Goal: Task Accomplishment & Management: Use online tool/utility

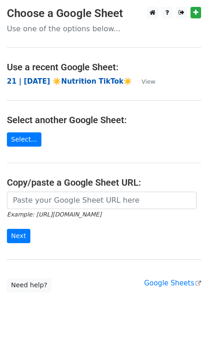
click at [79, 79] on strong "21 | [DATE] ☀️Nutrition TikTok☀️" at bounding box center [69, 81] width 125 height 8
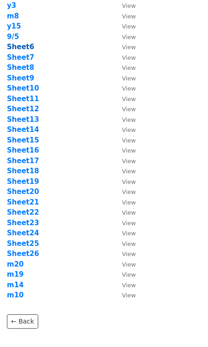
scroll to position [65, 0]
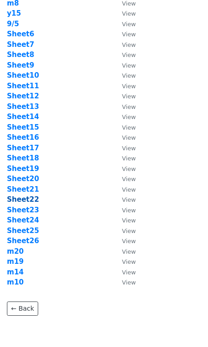
click at [27, 201] on strong "Sheet22" at bounding box center [23, 199] width 32 height 8
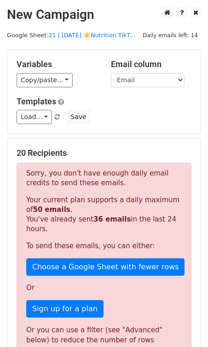
click at [77, 157] on h5 "20 Recipients" at bounding box center [104, 153] width 175 height 10
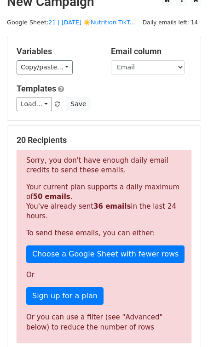
scroll to position [12, 0]
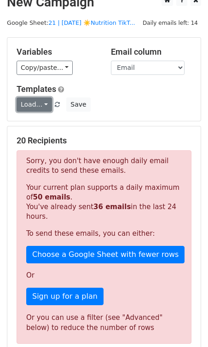
click at [40, 109] on link "Load..." at bounding box center [34, 104] width 35 height 14
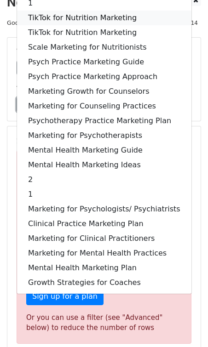
scroll to position [0, 0]
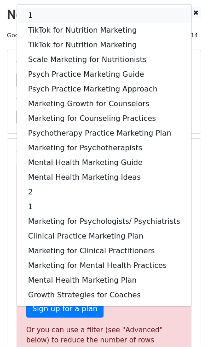
click at [59, 14] on link "1" at bounding box center [104, 15] width 174 height 15
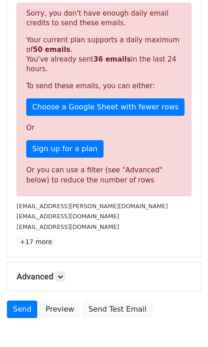
scroll to position [206, 0]
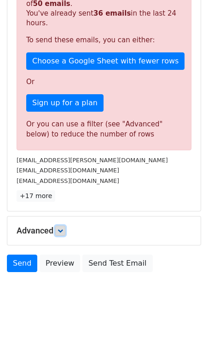
click at [62, 231] on link at bounding box center [60, 230] width 10 height 10
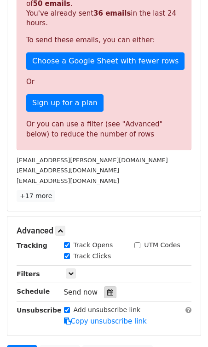
click at [104, 286] on div at bounding box center [110, 292] width 12 height 12
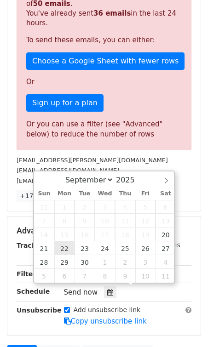
type input "2025-09-22 12:00"
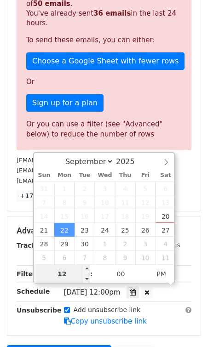
type input "6"
type input "2025-09-22 18:00"
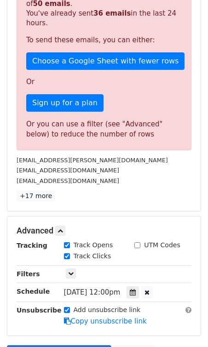
click at [41, 318] on div "Unsubscribe" at bounding box center [33, 315] width 47 height 21
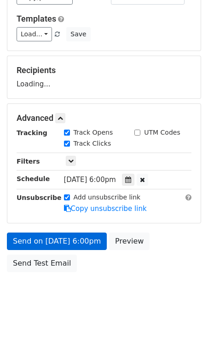
scroll to position [119, 0]
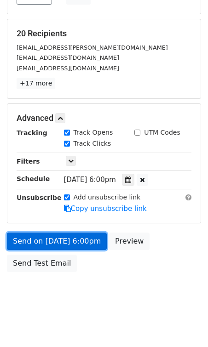
click at [50, 247] on link "Send on Sep 22 at 6:00pm" at bounding box center [57, 240] width 100 height 17
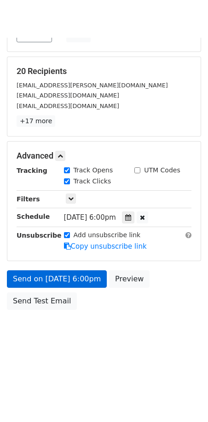
scroll to position [29, 0]
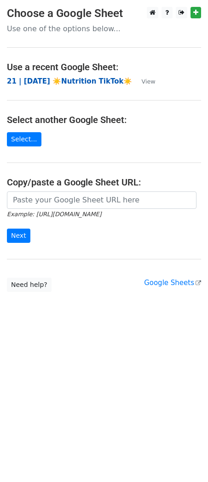
click at [67, 83] on strong "21 | SEP 5 ☀️Nutrition TikTok☀️" at bounding box center [69, 81] width 125 height 8
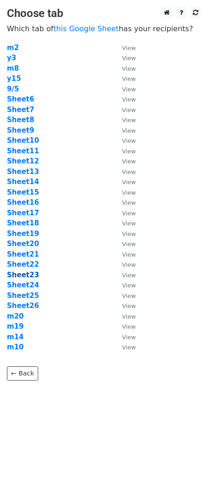
click at [27, 275] on strong "Sheet23" at bounding box center [23, 275] width 32 height 8
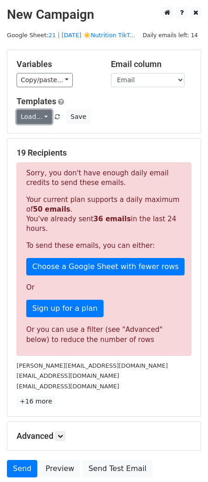
click at [38, 116] on link "Load..." at bounding box center [34, 117] width 35 height 14
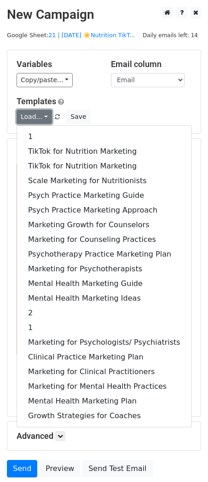
click at [38, 116] on link "Load..." at bounding box center [34, 117] width 35 height 14
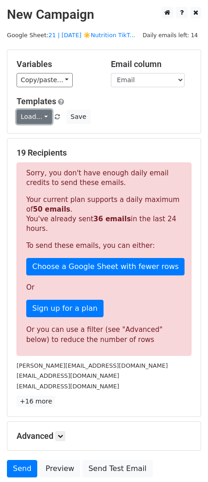
click at [38, 116] on link "Load..." at bounding box center [34, 117] width 35 height 14
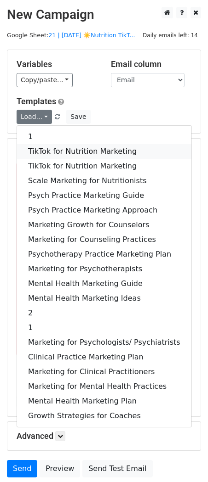
click at [65, 148] on link "TikTok for Nutrition Marketing" at bounding box center [104, 151] width 174 height 15
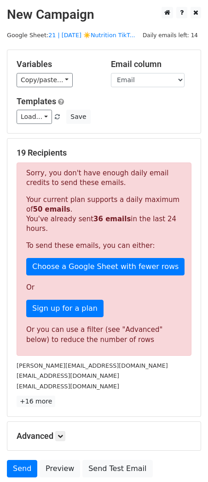
scroll to position [73, 0]
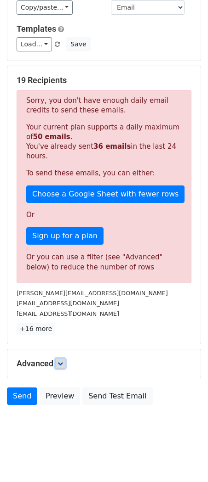
click at [60, 367] on link at bounding box center [60, 364] width 10 height 10
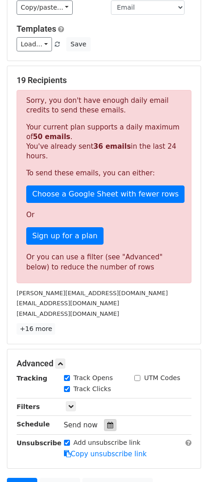
click at [104, 423] on div at bounding box center [110, 425] width 12 height 12
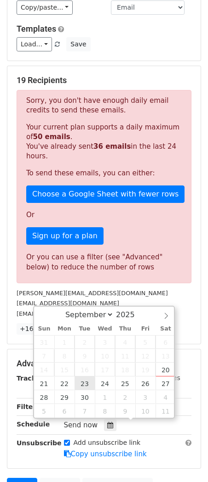
type input "2025-09-23 12:00"
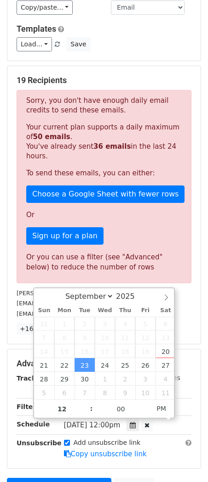
click at [180, 351] on div "Advanced Tracking Track Opens UTM Codes Track Clicks Filters Only include sprea…" at bounding box center [103, 408] width 193 height 119
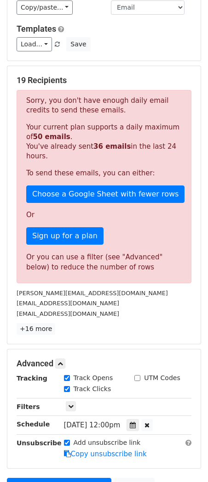
click at [138, 375] on input "UTM Codes" at bounding box center [137, 378] width 6 height 6
checkbox input "true"
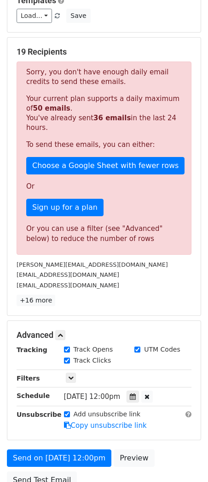
scroll to position [184, 0]
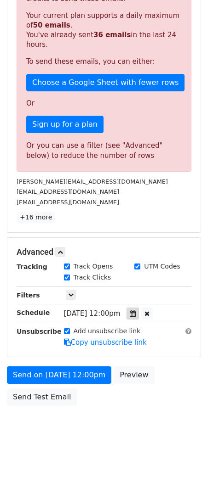
click at [135, 310] on icon at bounding box center [132, 313] width 6 height 6
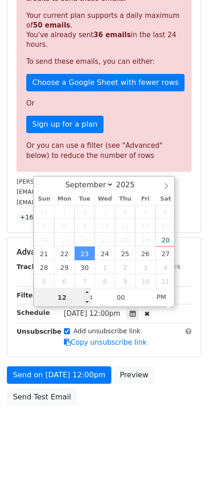
click at [67, 295] on input "12" at bounding box center [62, 297] width 56 height 18
type input "6"
type input "2025-09-23 18:00"
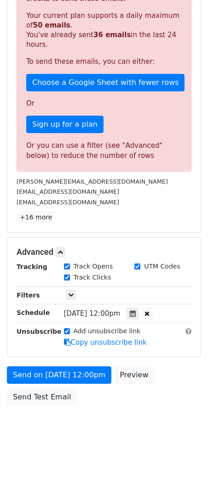
click at [77, 414] on body "New Campaign Daily emails left: 14 Google Sheet: 21 | SEP 5 ☀️Nutrition TikT...…" at bounding box center [104, 135] width 208 height 625
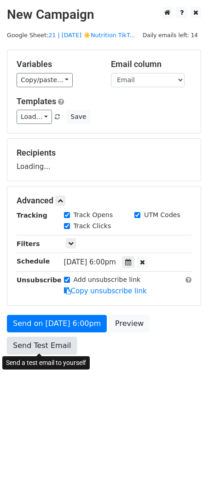
click at [53, 348] on link "Send Test Email" at bounding box center [42, 345] width 70 height 17
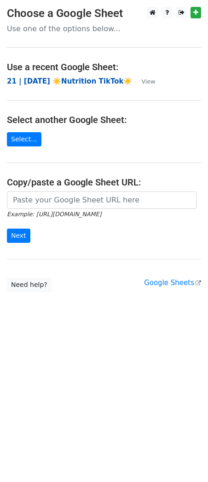
click at [73, 81] on strong "21 | SEP 5 ☀️Nutrition TikTok☀️" at bounding box center [69, 81] width 125 height 8
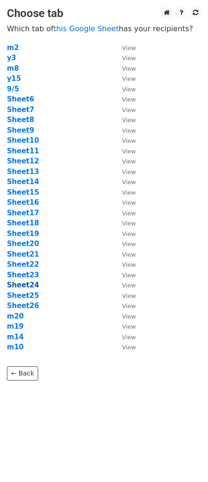
click at [29, 283] on strong "Sheet24" at bounding box center [23, 285] width 32 height 8
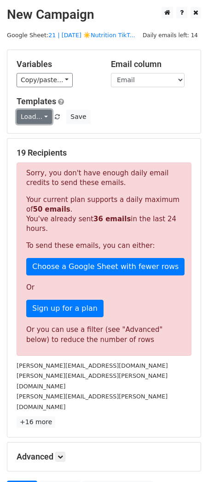
click at [34, 121] on link "Load..." at bounding box center [34, 117] width 35 height 14
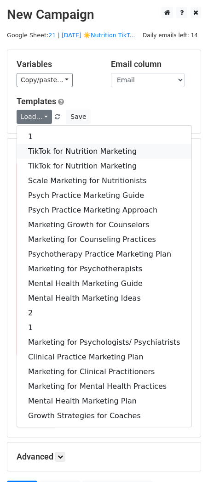
click at [64, 149] on link "TikTok for Nutrition Marketing" at bounding box center [104, 151] width 174 height 15
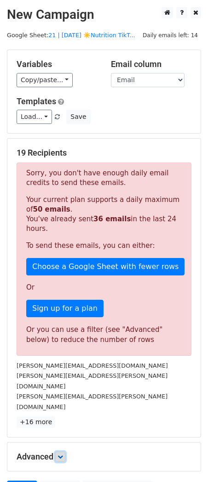
click at [63, 454] on icon at bounding box center [60, 457] width 6 height 6
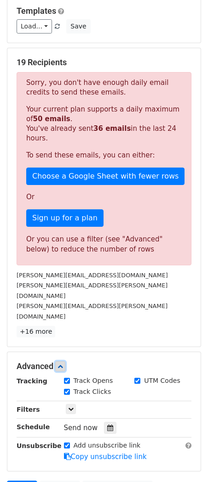
scroll to position [163, 0]
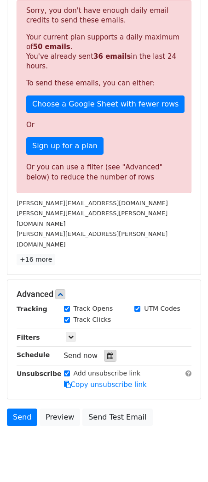
click at [107, 353] on icon at bounding box center [110, 356] width 6 height 6
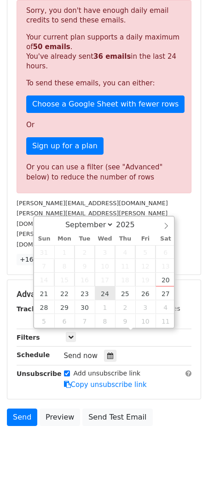
type input "2025-09-24 12:00"
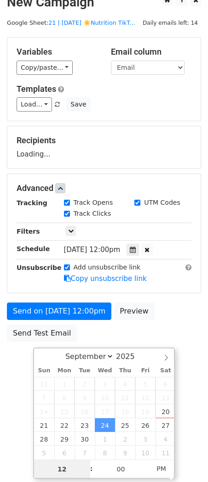
type input "7"
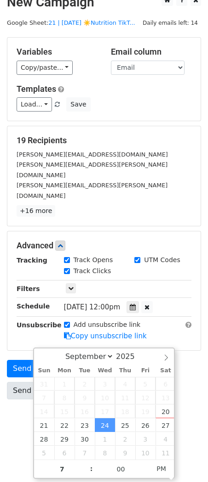
type input "2025-09-24 19:00"
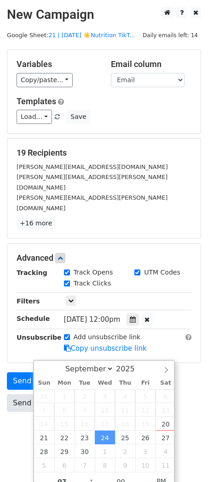
click at [18, 382] on div "Send on Sep 24 at 12:00pm Preview Send Test Email" at bounding box center [104, 394] width 208 height 44
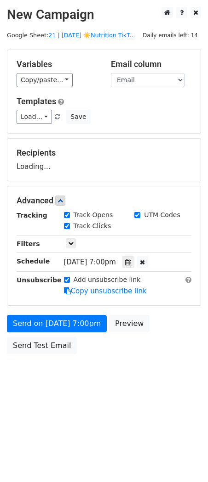
click at [54, 362] on body "New Campaign Daily emails left: 14 Google Sheet: 21 | SEP 5 ☀️Nutrition TikT...…" at bounding box center [104, 201] width 208 height 389
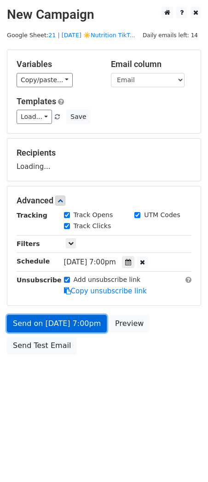
click at [65, 331] on link "Send on Sep 24 at 7:00pm" at bounding box center [57, 323] width 100 height 17
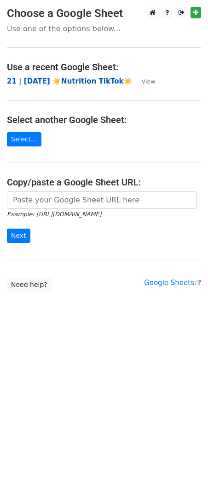
click at [90, 83] on strong "21 | [DATE] ☀️Nutrition TikTok☀️" at bounding box center [69, 81] width 125 height 8
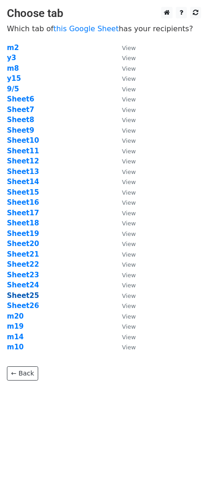
click at [28, 295] on strong "Sheet25" at bounding box center [23, 296] width 32 height 8
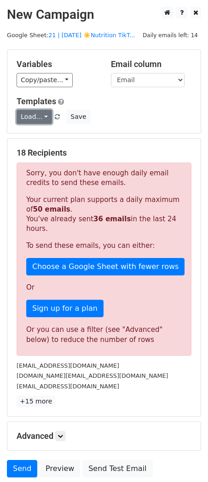
click at [37, 118] on link "Load..." at bounding box center [34, 117] width 35 height 14
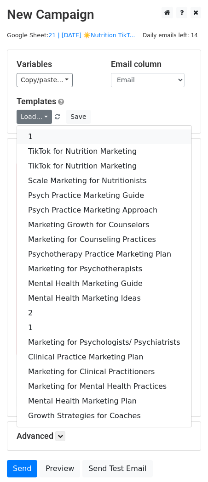
click at [40, 143] on link "1" at bounding box center [104, 136] width 174 height 15
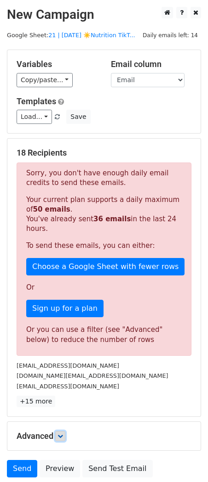
click at [61, 433] on icon at bounding box center [60, 436] width 6 height 6
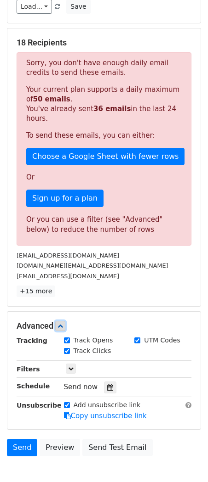
scroll to position [163, 0]
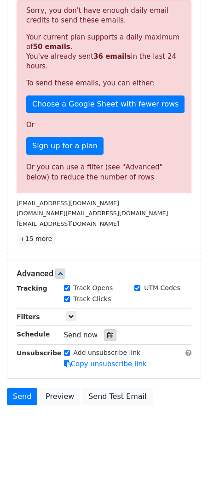
click at [107, 333] on icon at bounding box center [110, 335] width 6 height 6
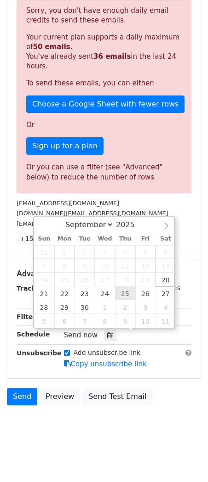
type input "[DATE] 12:00"
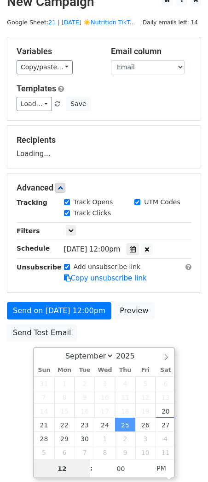
scroll to position [12, 0]
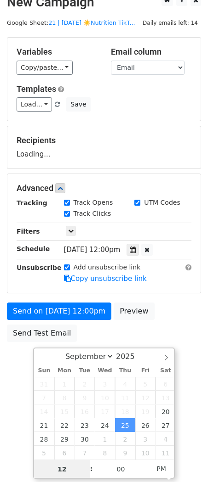
type input "7"
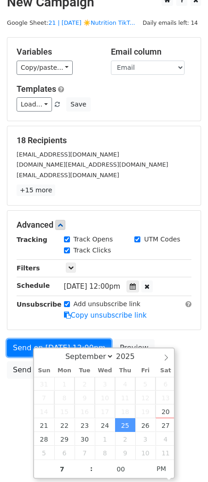
type input "[DATE] 19:00"
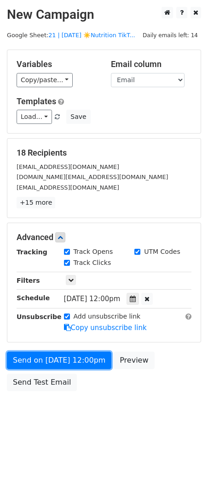
scroll to position [0, 0]
click at [17, 338] on form "Variables Copy/paste... {{Name}} {{Email}} Email column Name Email Templates Lo…" at bounding box center [104, 223] width 194 height 346
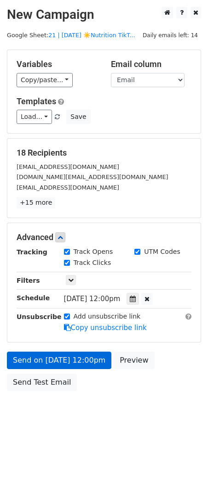
click at [17, 359] on body "New Campaign Daily emails left: 14 Google Sheet: 21 | [DATE] ☀️Nutrition TikT..…" at bounding box center [104, 220] width 208 height 426
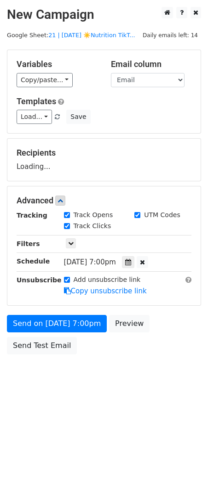
click at [24, 332] on div "Send on [DATE] 7:00pm Preview Send Test Email" at bounding box center [104, 337] width 208 height 44
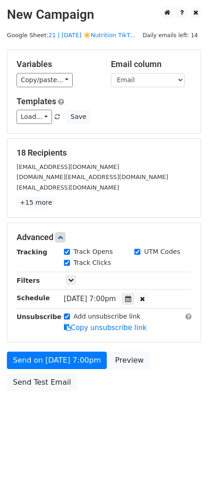
click at [35, 330] on div "Unsubscribe" at bounding box center [33, 322] width 47 height 21
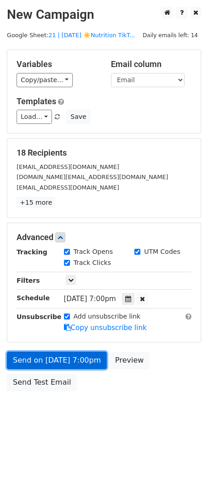
click at [27, 360] on link "Send on [DATE] 7:00pm" at bounding box center [57, 360] width 100 height 17
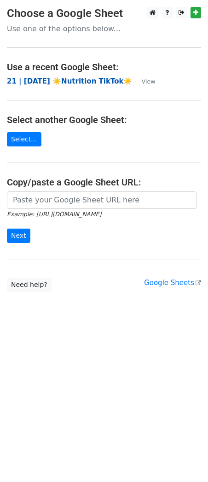
click at [78, 79] on strong "21 | [DATE] ☀️Nutrition TikTok☀️" at bounding box center [69, 81] width 125 height 8
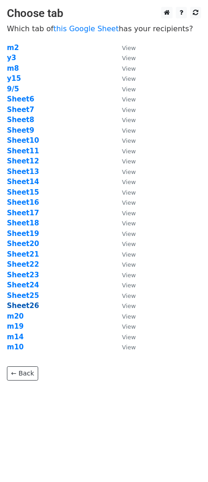
click at [28, 304] on strong "Sheet26" at bounding box center [23, 306] width 32 height 8
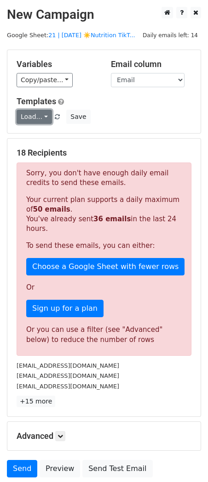
click at [37, 112] on link "Load..." at bounding box center [34, 117] width 35 height 14
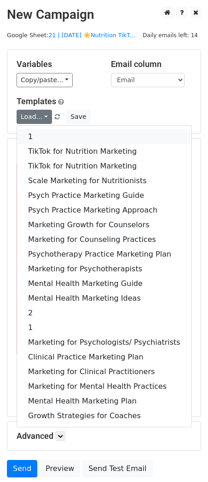
click at [45, 139] on link "1" at bounding box center [104, 136] width 174 height 15
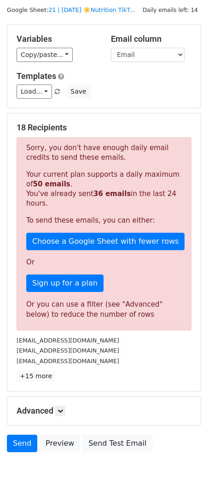
scroll to position [73, 0]
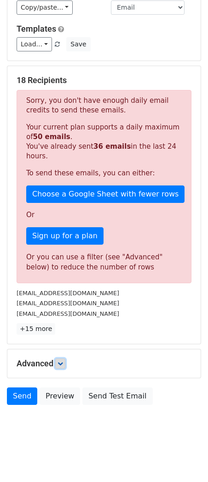
click at [62, 362] on icon at bounding box center [60, 364] width 6 height 6
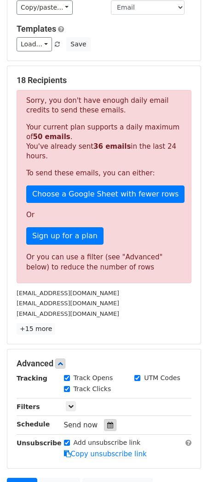
click at [104, 424] on div at bounding box center [110, 425] width 12 height 12
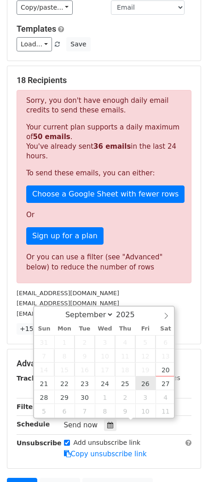
type input "[DATE] 12:00"
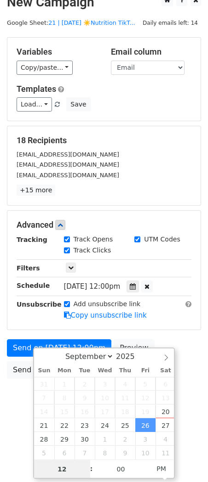
type input "8"
type input "[DATE] 20:00"
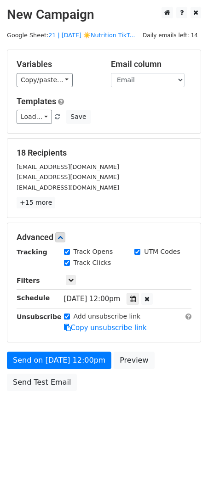
scroll to position [0, 0]
click at [12, 409] on body "New Campaign Daily emails left: 14 Google Sheet: 21 | [DATE] ☀️Nutrition TikT..…" at bounding box center [104, 220] width 208 height 426
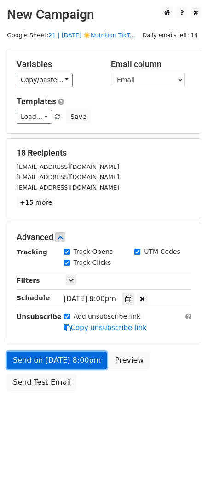
click at [36, 361] on link "Send on [DATE] 8:00pm" at bounding box center [57, 360] width 100 height 17
